Goal: Task Accomplishment & Management: Use online tool/utility

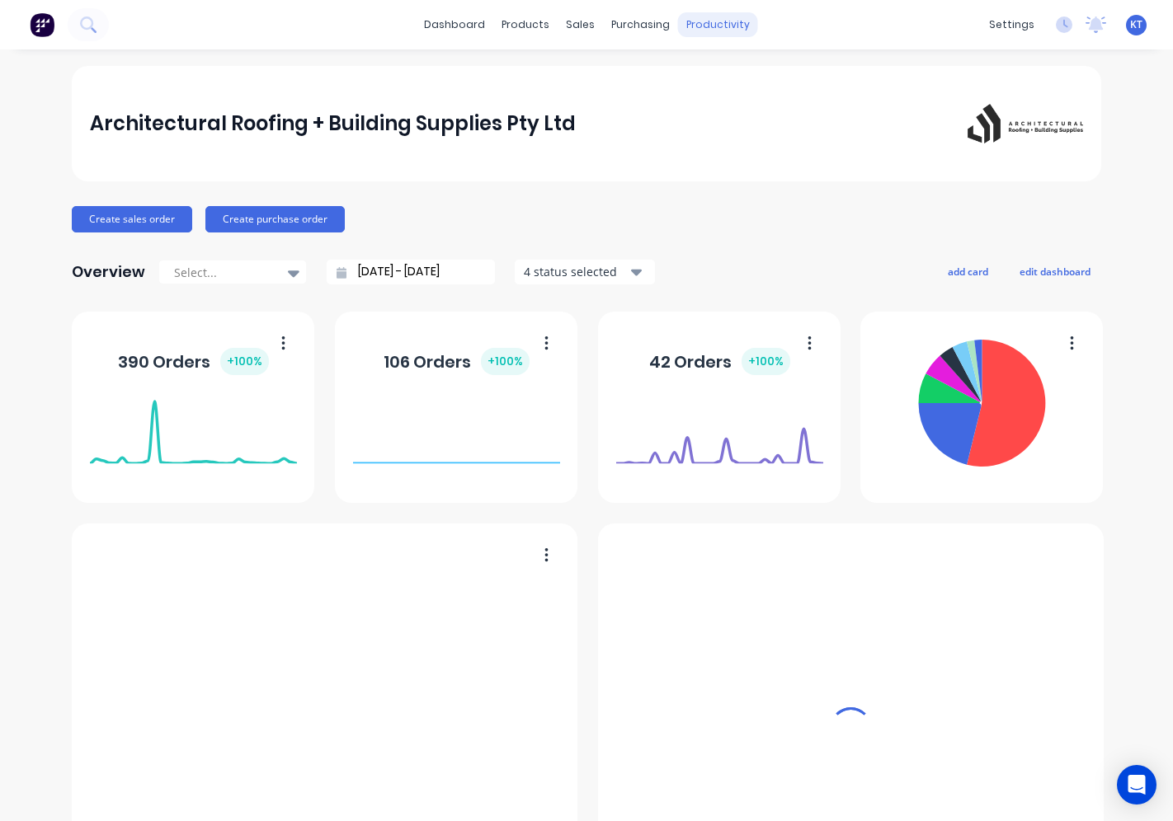
click at [690, 30] on div "productivity" at bounding box center [718, 24] width 80 height 25
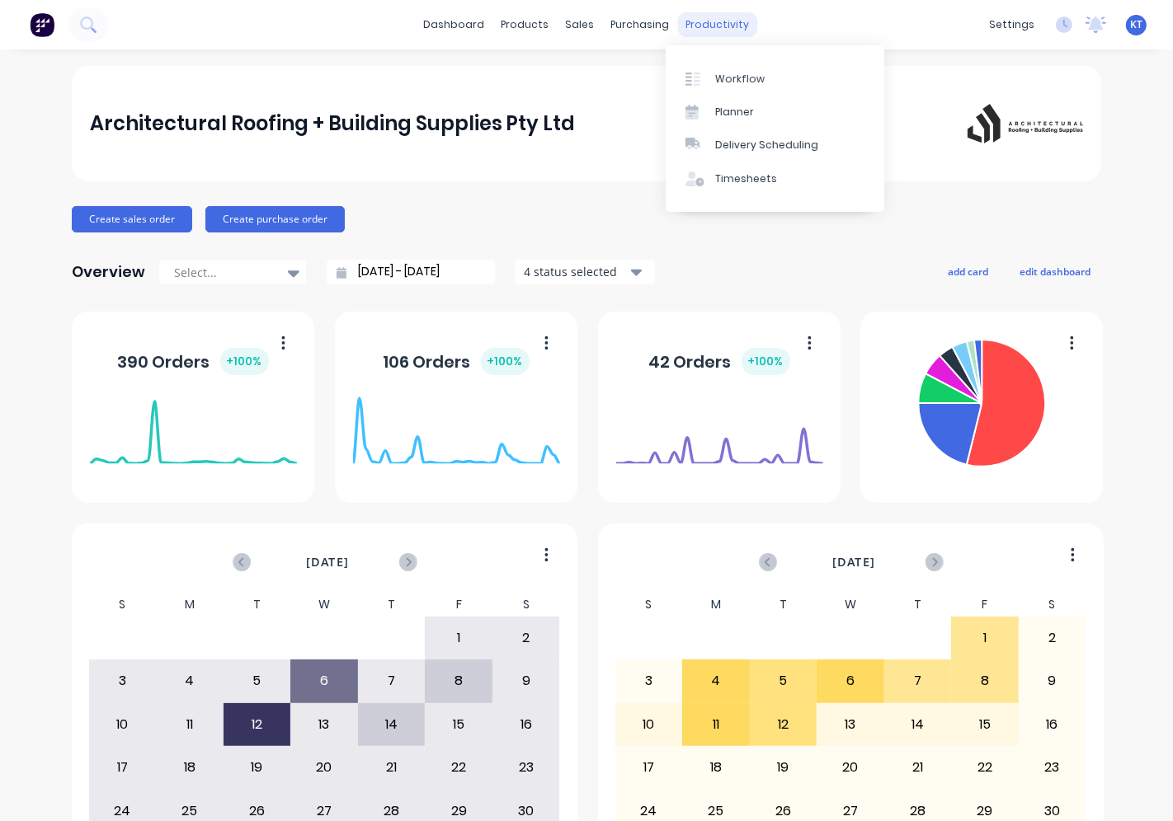
click at [699, 21] on div "productivity" at bounding box center [718, 24] width 80 height 25
click at [710, 81] on link "Workflow" at bounding box center [774, 78] width 219 height 33
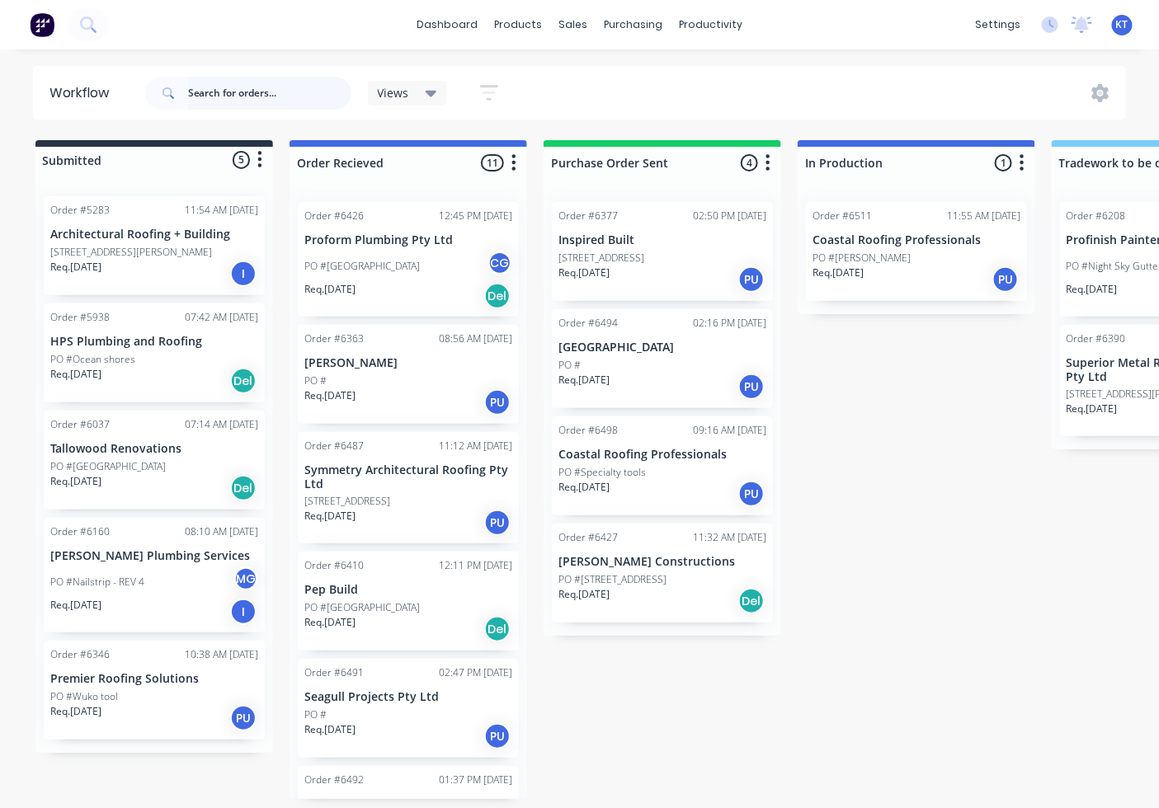
click at [249, 93] on input "text" at bounding box center [269, 93] width 163 height 33
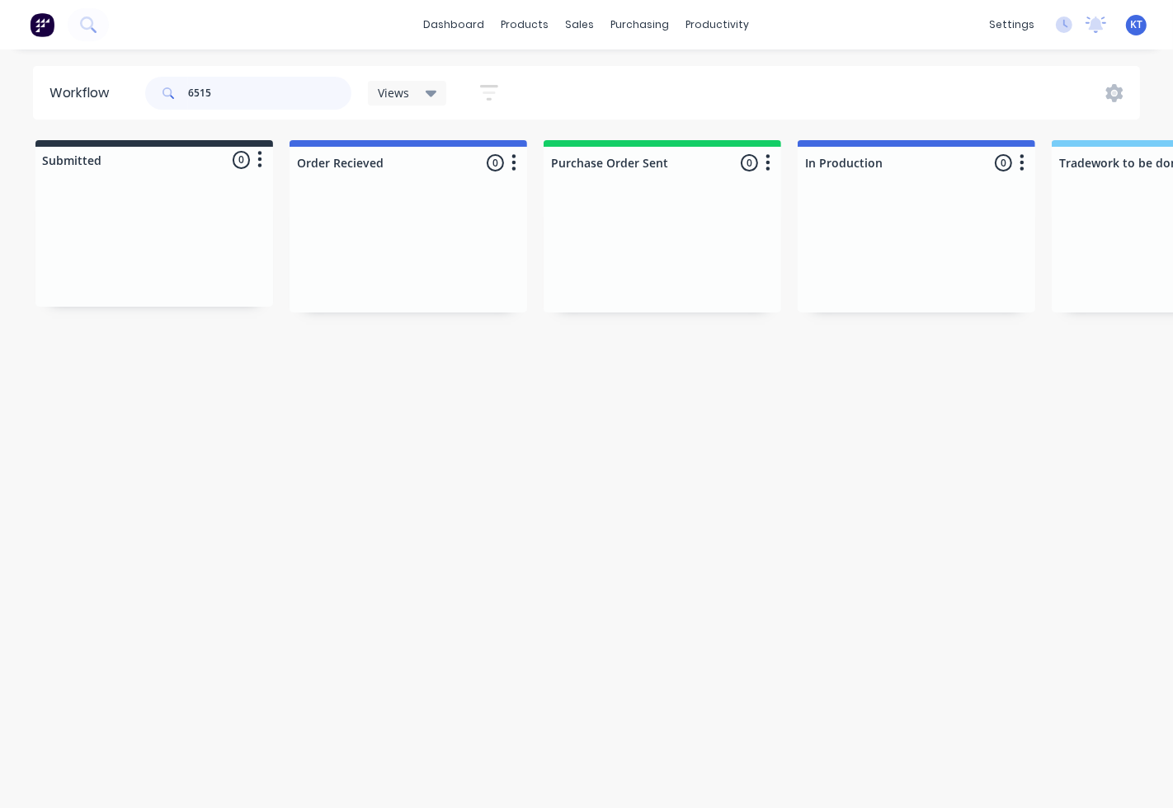
click at [214, 85] on input "6515" at bounding box center [269, 93] width 163 height 33
type input "6516"
click at [396, 261] on div "PO #" at bounding box center [408, 258] width 208 height 15
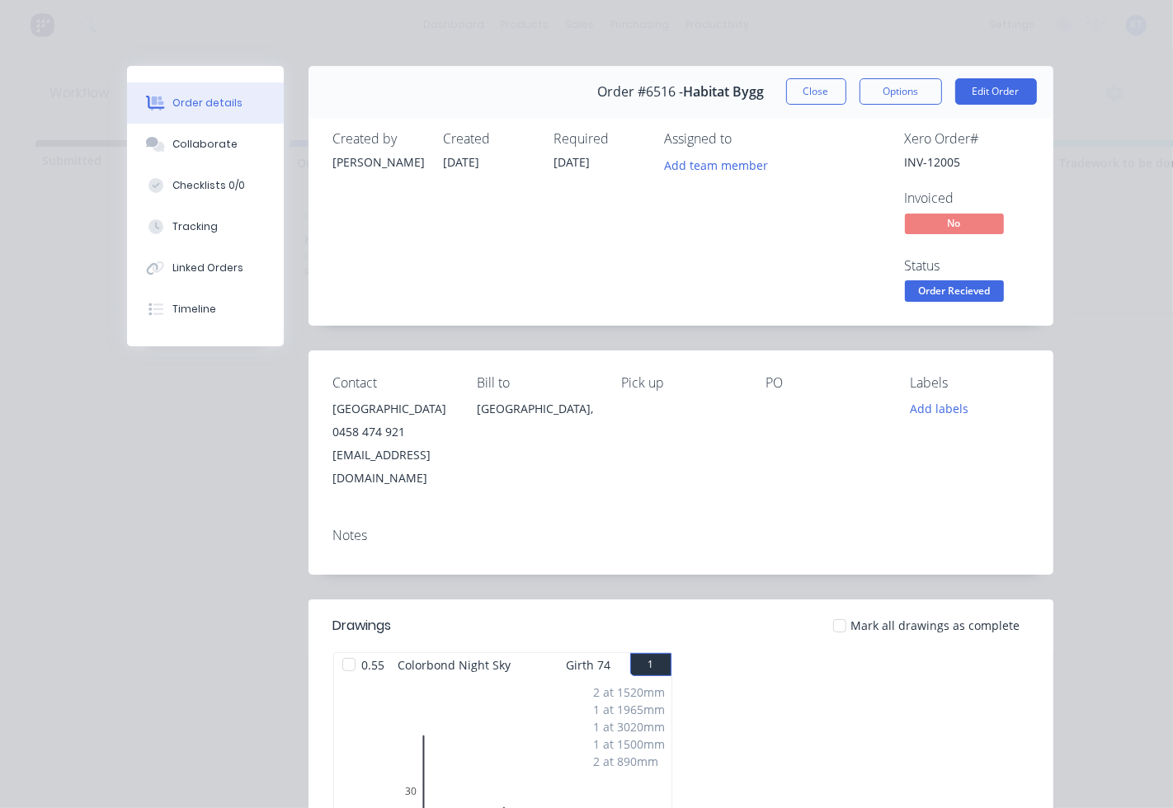
click at [834, 609] on div at bounding box center [839, 625] width 33 height 33
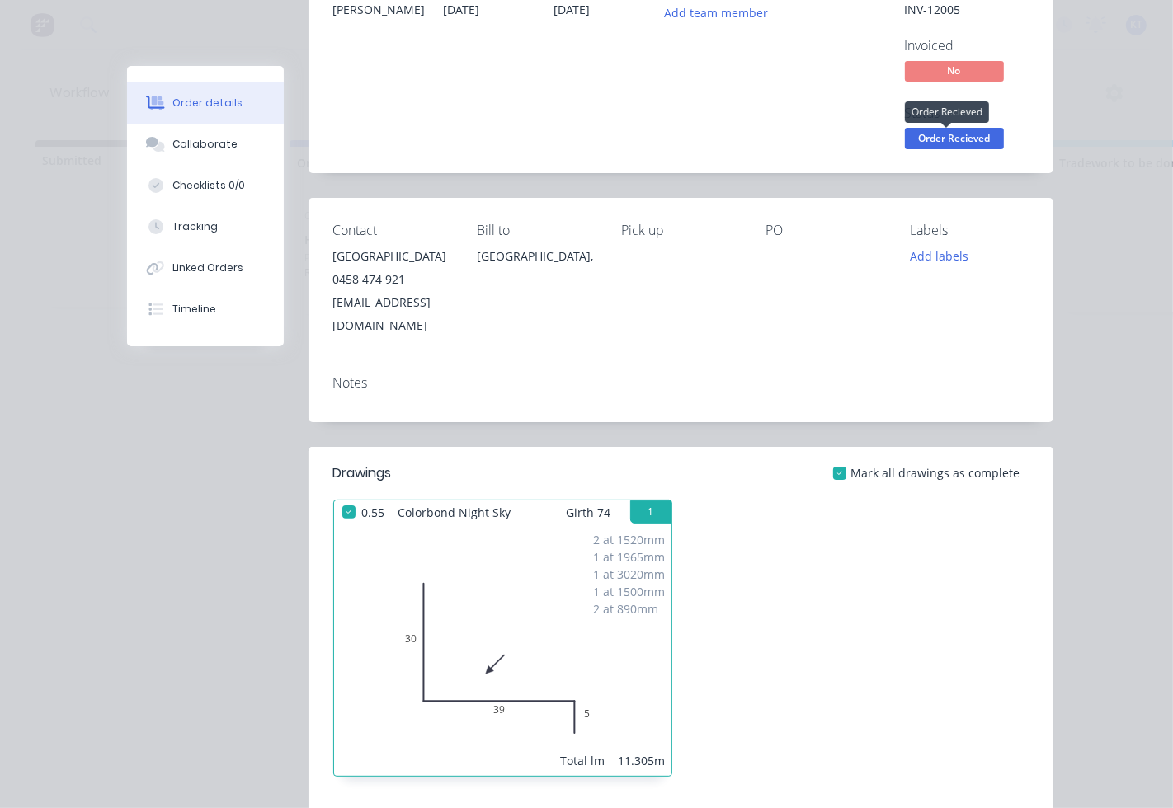
click at [951, 143] on span "Order Recieved" at bounding box center [954, 138] width 99 height 21
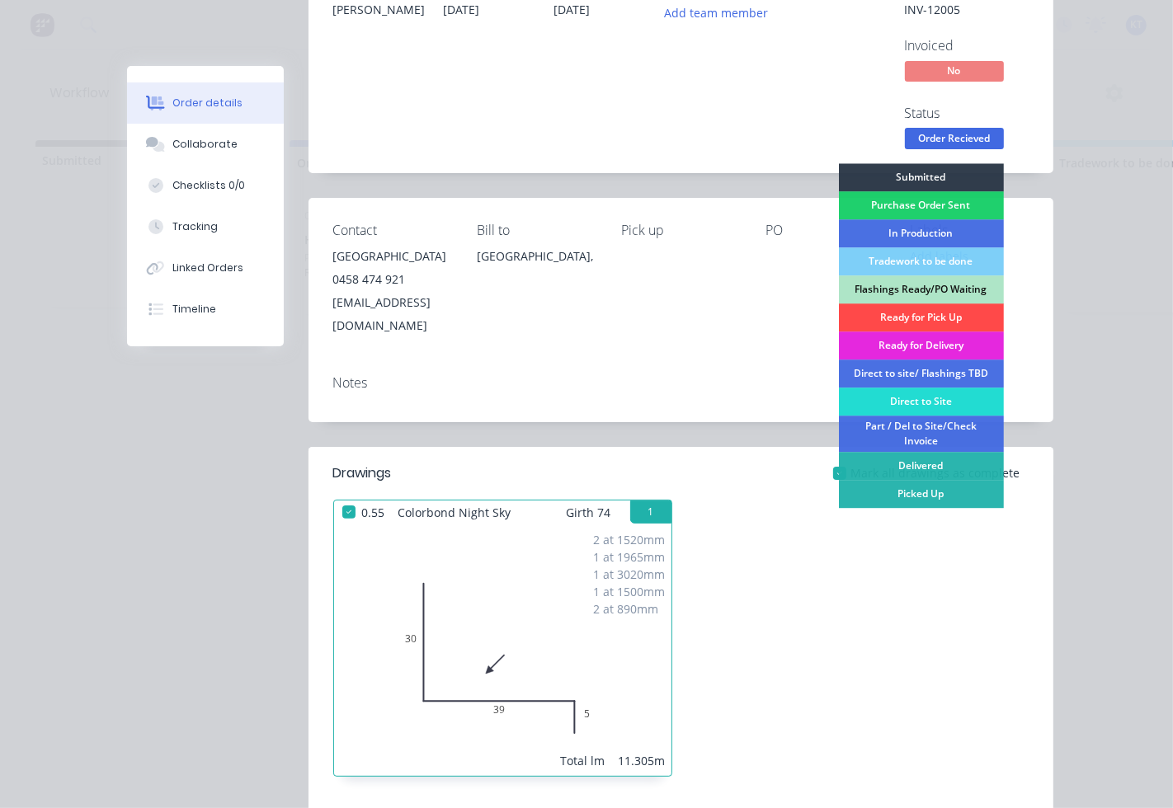
click at [909, 314] on div "Ready for Pick Up" at bounding box center [921, 317] width 165 height 28
